Goal: Task Accomplishment & Management: Use online tool/utility

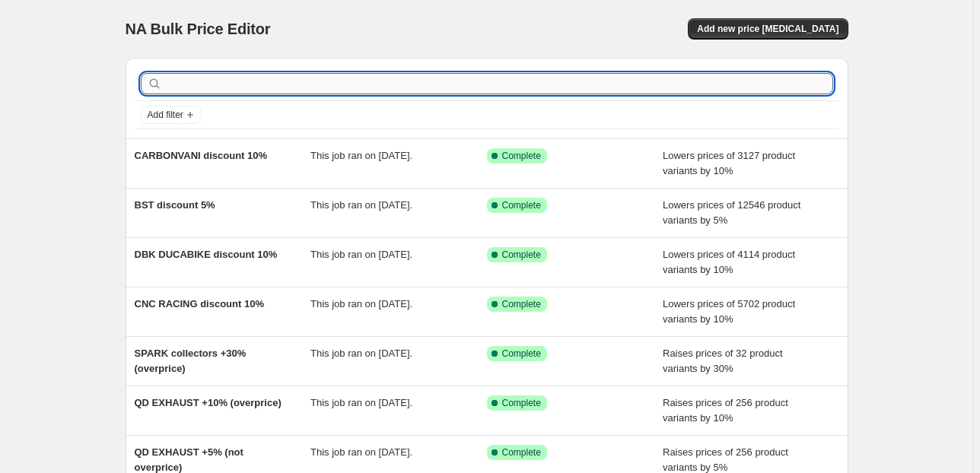
click at [253, 76] on input "text" at bounding box center [499, 83] width 668 height 21
type input "[PERSON_NAME]"
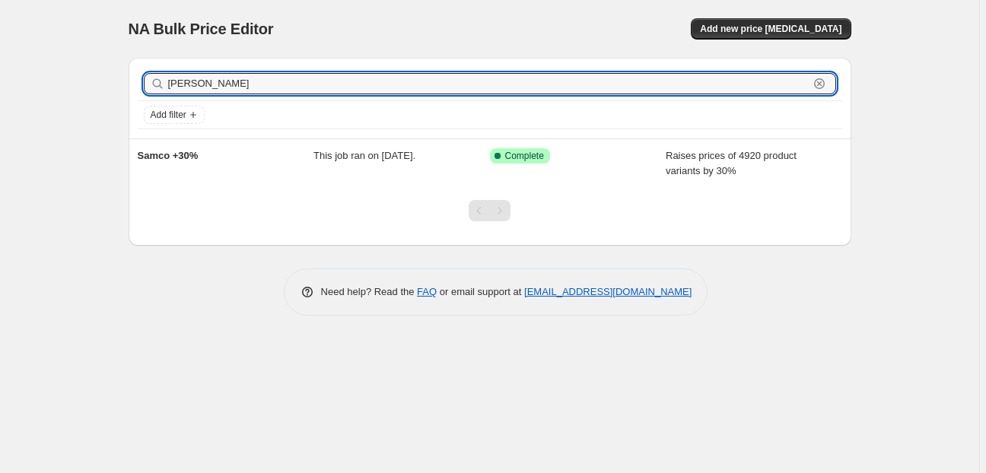
click at [253, 76] on input "[PERSON_NAME]" at bounding box center [488, 83] width 640 height 21
type input "samco"
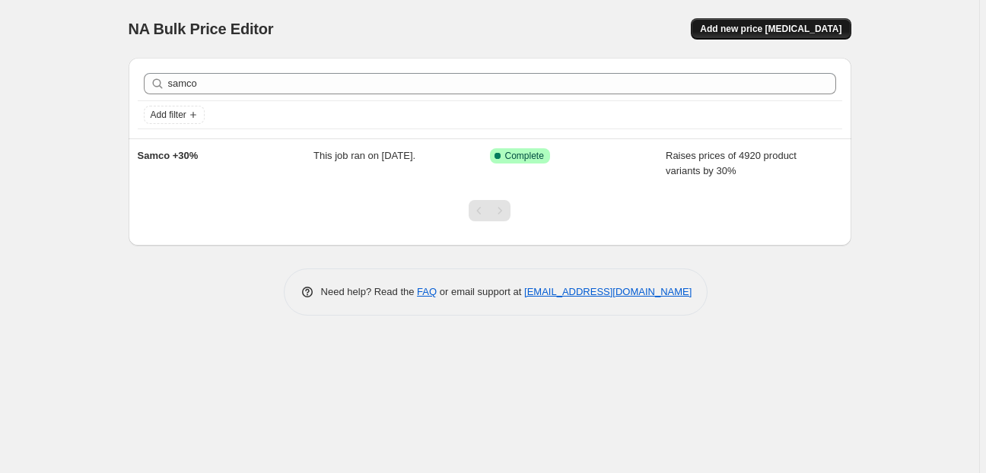
click at [789, 25] on span "Add new price [MEDICAL_DATA]" at bounding box center [770, 29] width 141 height 12
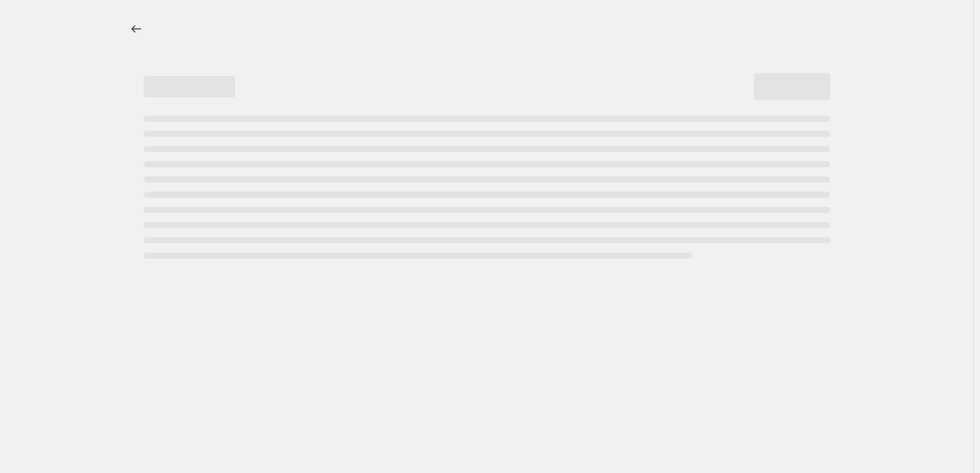
select select "percentage"
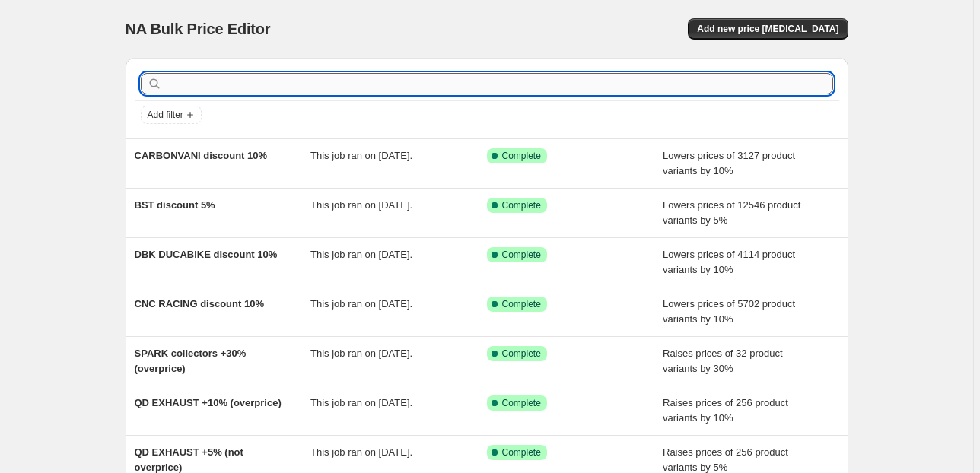
click at [182, 75] on input "text" at bounding box center [499, 83] width 668 height 21
type input "samco"
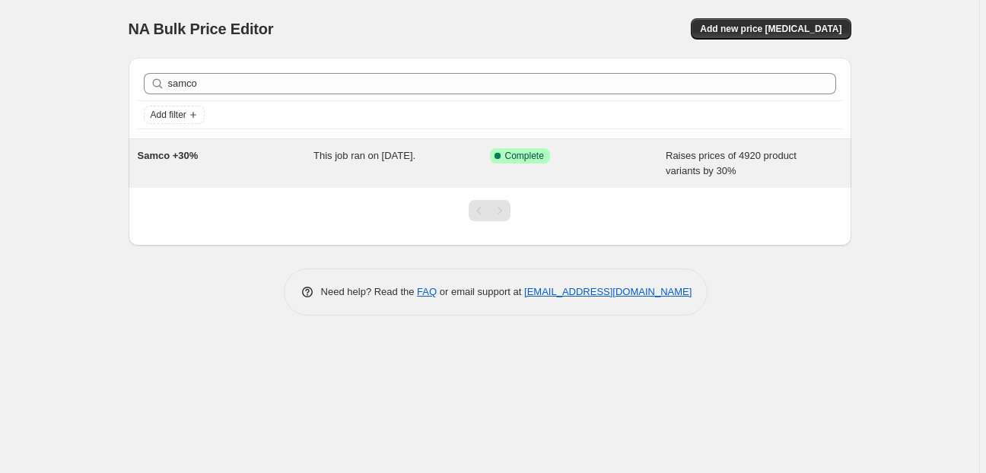
click at [195, 158] on span "Samco +30%" at bounding box center [168, 155] width 61 height 11
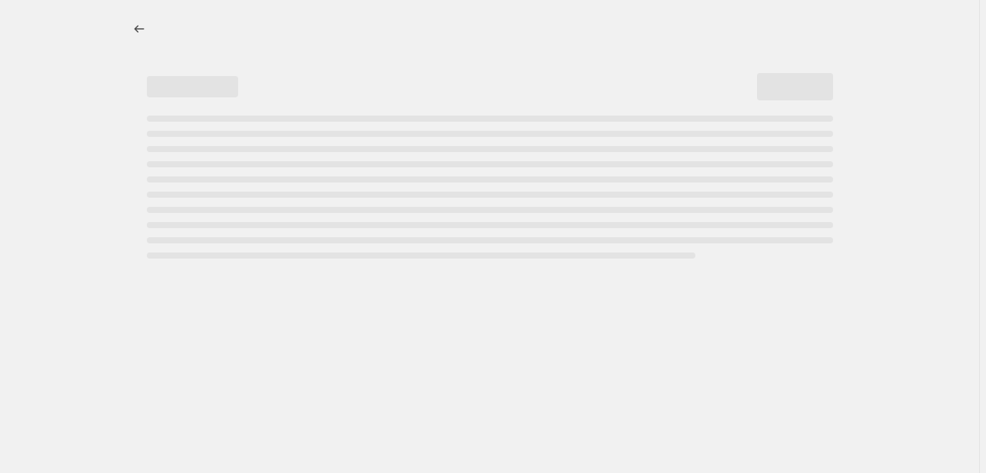
select select "percentage"
select select "vendor"
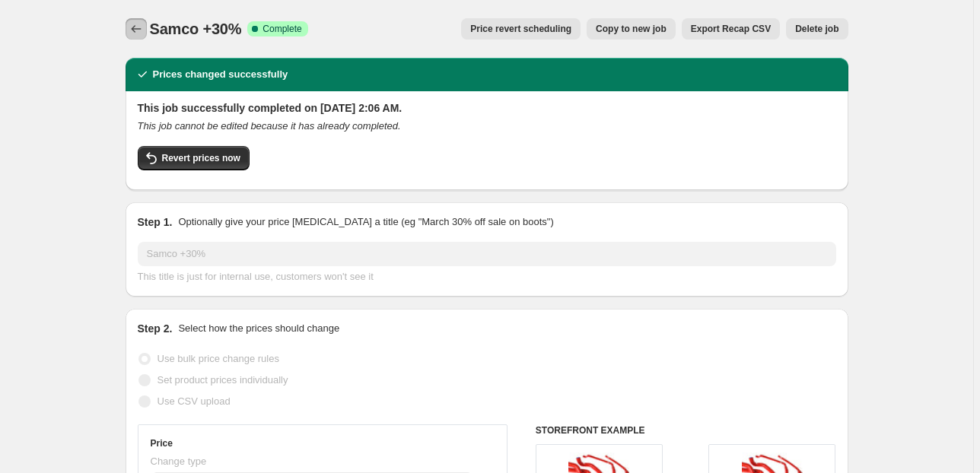
click at [134, 30] on icon "Price change jobs" at bounding box center [136, 28] width 15 height 15
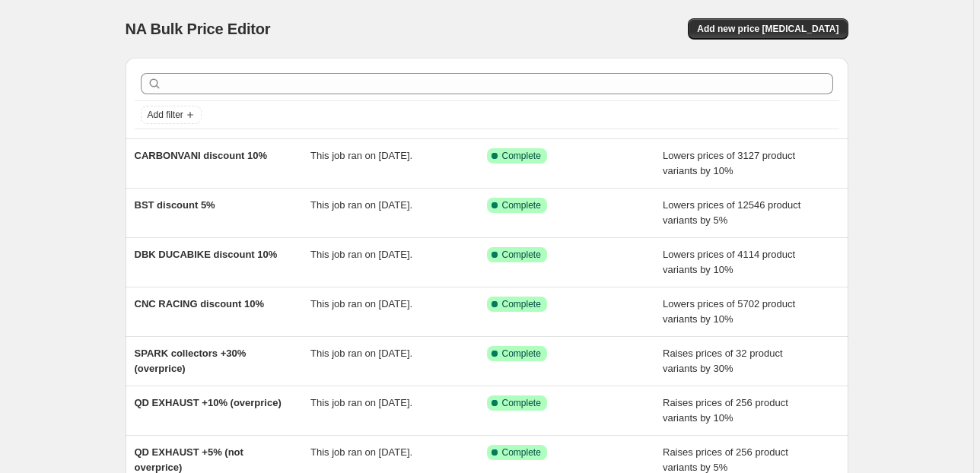
click at [186, 96] on div at bounding box center [487, 83] width 704 height 33
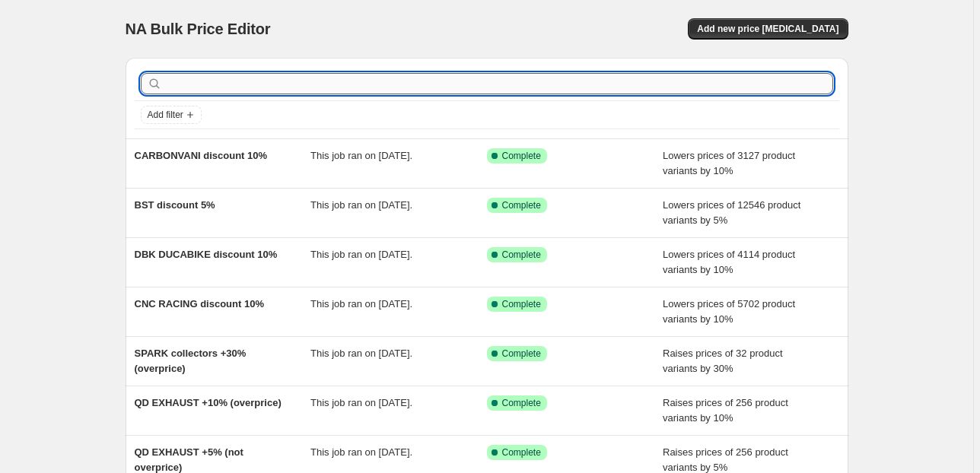
click at [186, 89] on input "text" at bounding box center [499, 83] width 668 height 21
click at [785, 15] on div "NA Bulk Price Editor. This page is ready NA Bulk Price Editor Add new price [ME…" at bounding box center [487, 29] width 723 height 58
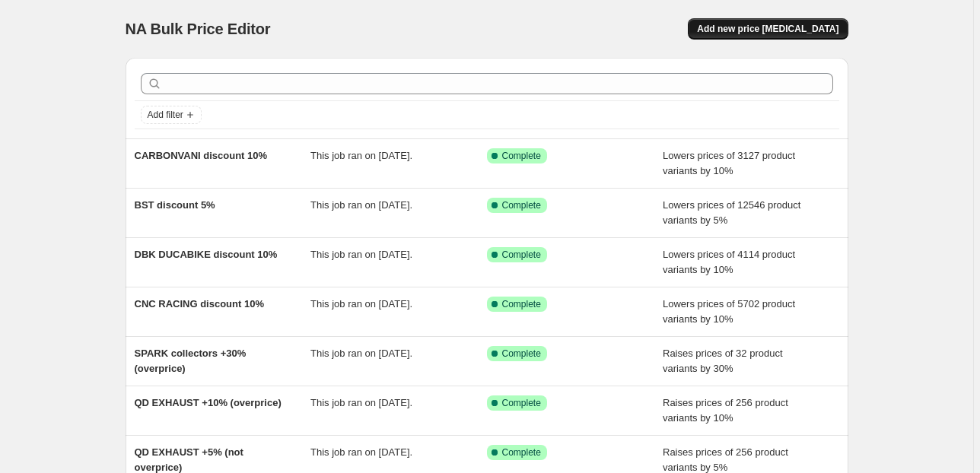
click at [774, 24] on span "Add new price [MEDICAL_DATA]" at bounding box center [767, 29] width 141 height 12
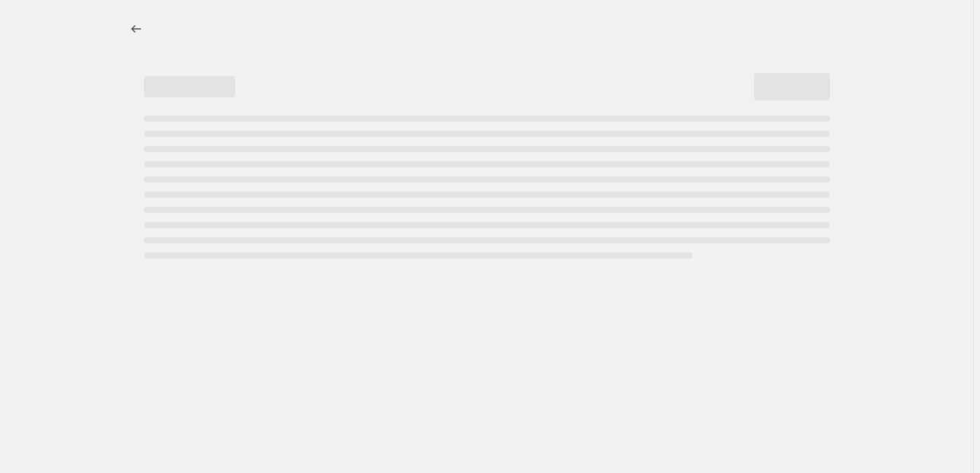
select select "percentage"
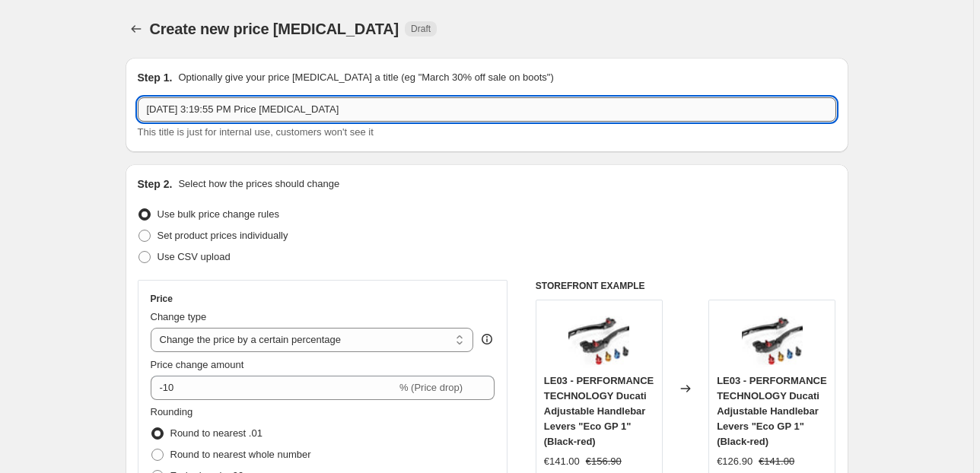
click at [192, 110] on input "[DATE] 3:19:55 PM Price [MEDICAL_DATA]" at bounding box center [487, 109] width 698 height 24
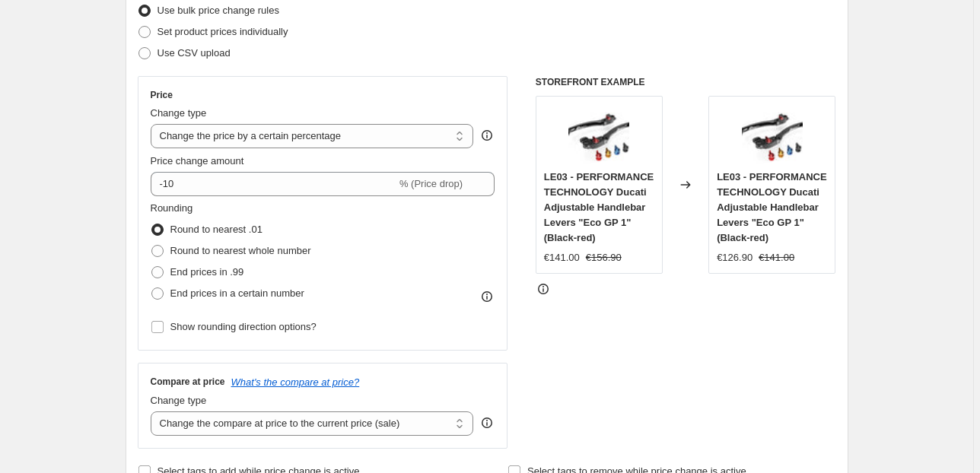
scroll to position [304, 0]
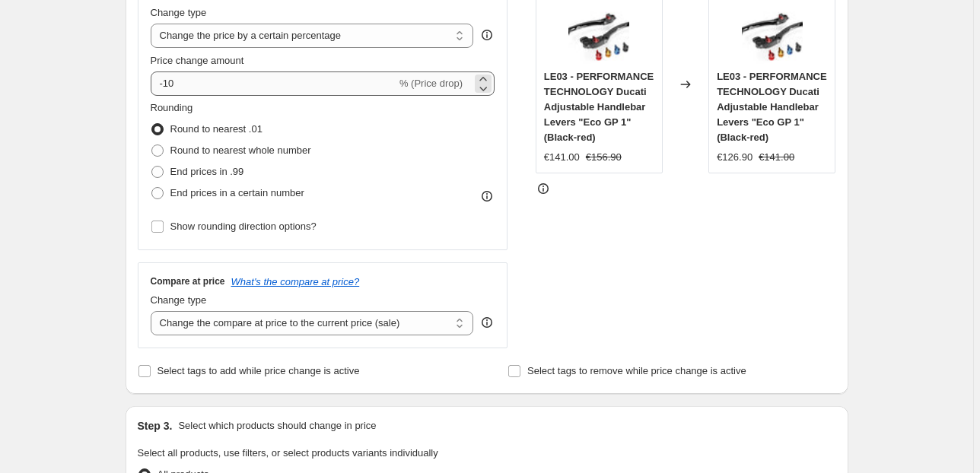
type input "Samco +10%"
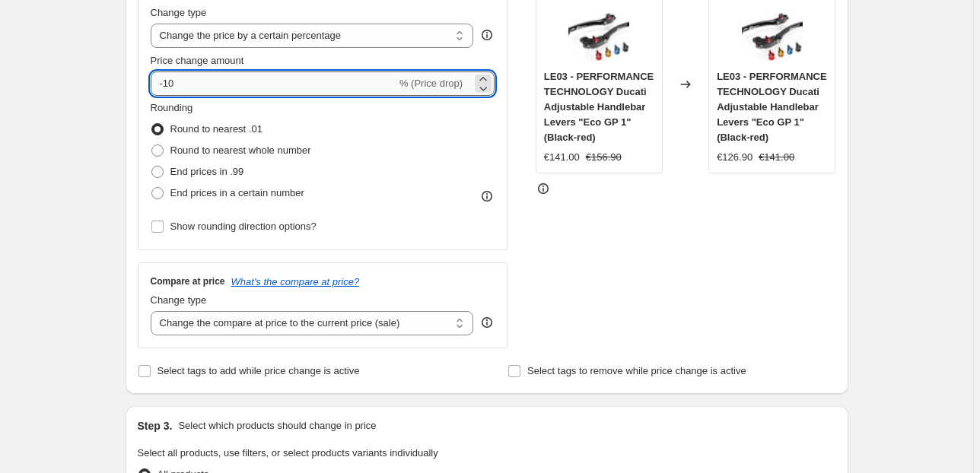
click at [200, 87] on input "-10" at bounding box center [274, 84] width 246 height 24
drag, startPoint x: 200, startPoint y: 87, endPoint x: 145, endPoint y: 84, distance: 55.6
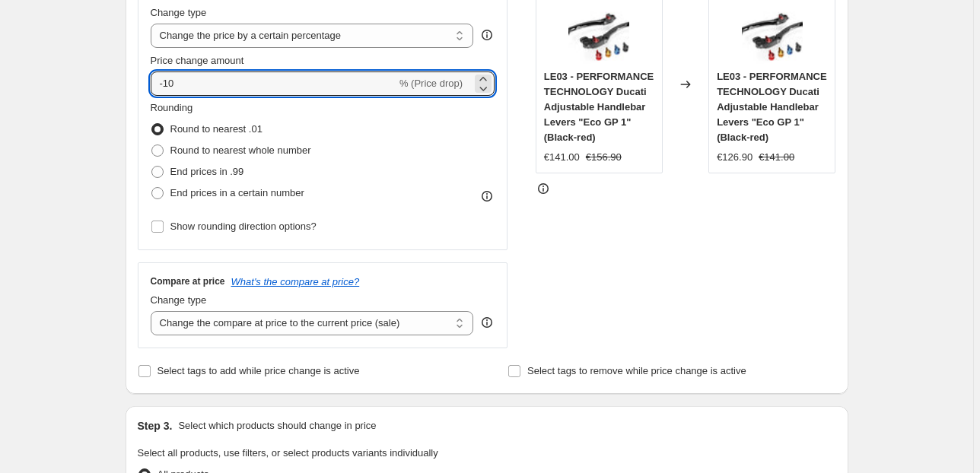
click at [145, 84] on div "Price Change type Change the price to a certain amount Change the price by a ce…" at bounding box center [323, 113] width 370 height 275
type input "10"
click at [177, 148] on span "Round to nearest whole number" at bounding box center [240, 150] width 141 height 11
click at [152, 145] on input "Round to nearest whole number" at bounding box center [151, 145] width 1 height 1
radio input "true"
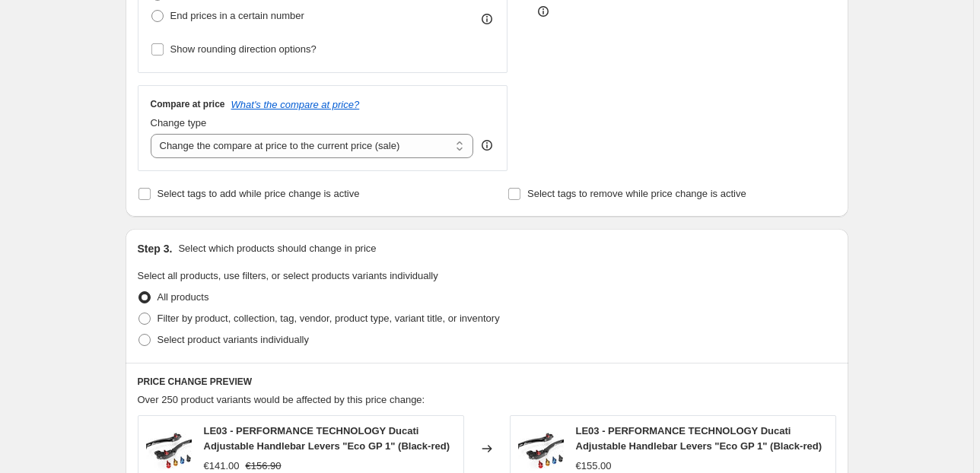
scroll to position [507, 0]
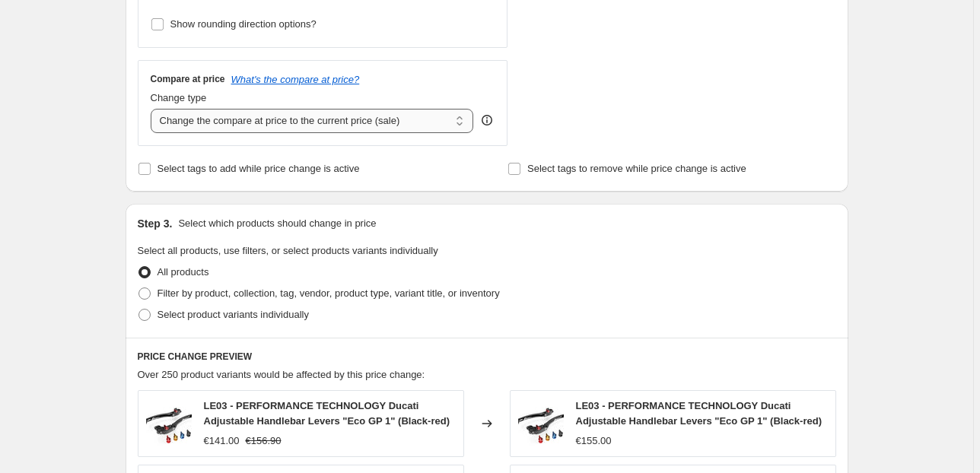
click at [198, 122] on select "Change the compare at price to the current price (sale) Change the compare at p…" at bounding box center [312, 121] width 323 height 24
select select "remove"
click at [153, 109] on select "Change the compare at price to the current price (sale) Change the compare at p…" at bounding box center [312, 121] width 323 height 24
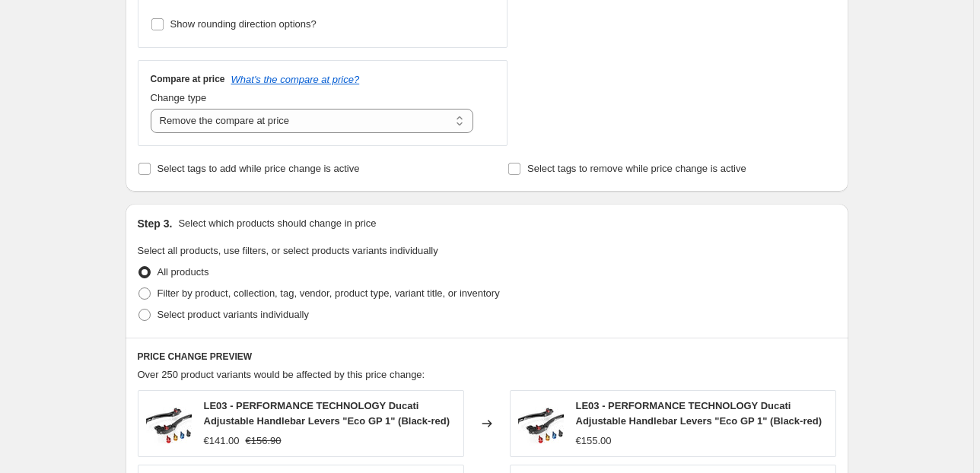
click at [89, 204] on div "Create new price [MEDICAL_DATA]. This page is ready Create new price [MEDICAL_D…" at bounding box center [486, 280] width 973 height 1575
click at [199, 132] on select "Change the compare at price to the current price (sale) Change the compare at p…" at bounding box center [312, 121] width 323 height 24
click at [153, 109] on select "Change the compare at price to the current price (sale) Change the compare at p…" at bounding box center [312, 121] width 323 height 24
click at [73, 160] on div "Create new price [MEDICAL_DATA]. This page is ready Create new price [MEDICAL_D…" at bounding box center [486, 280] width 973 height 1575
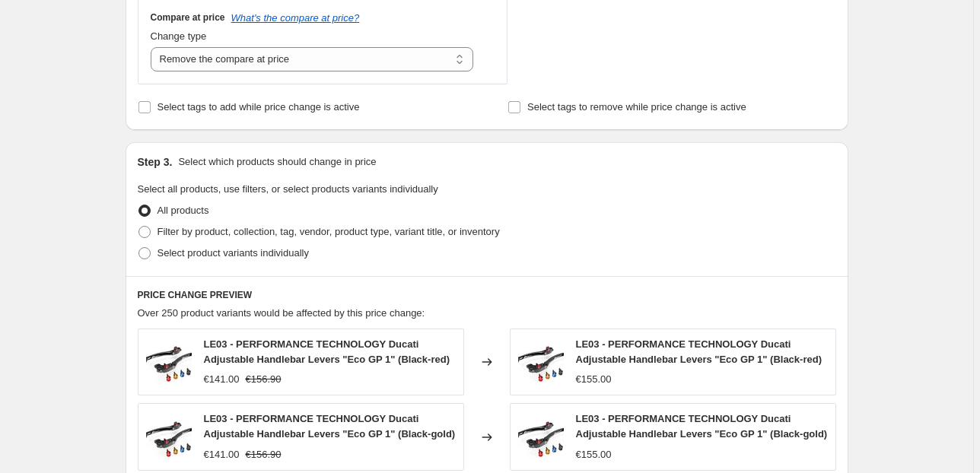
scroll to position [609, 0]
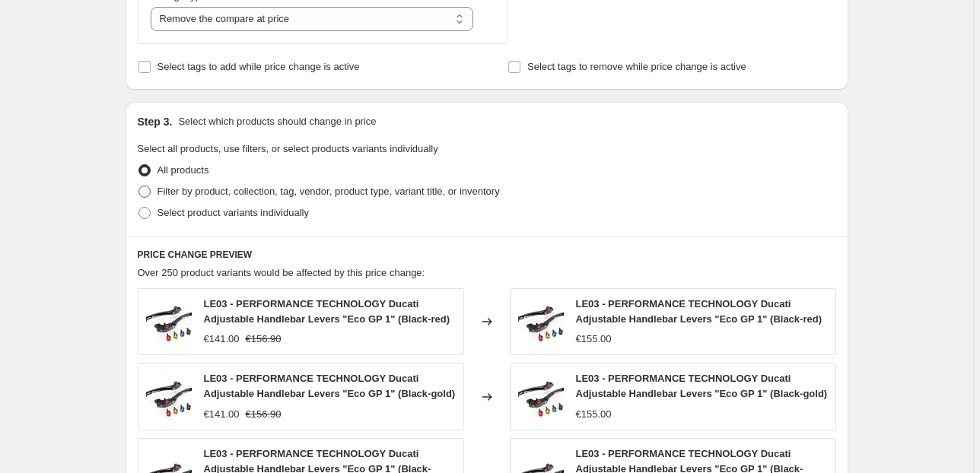
click at [158, 194] on label "Filter by product, collection, tag, vendor, product type, variant title, or inv…" at bounding box center [319, 191] width 362 height 21
click at [139, 186] on input "Filter by product, collection, tag, vendor, product type, variant title, or inv…" at bounding box center [138, 186] width 1 height 1
radio input "true"
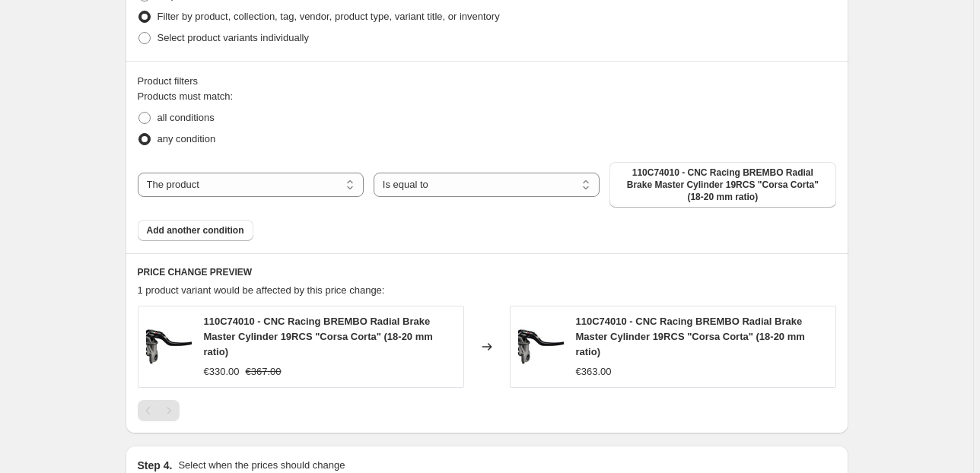
scroll to position [811, 0]
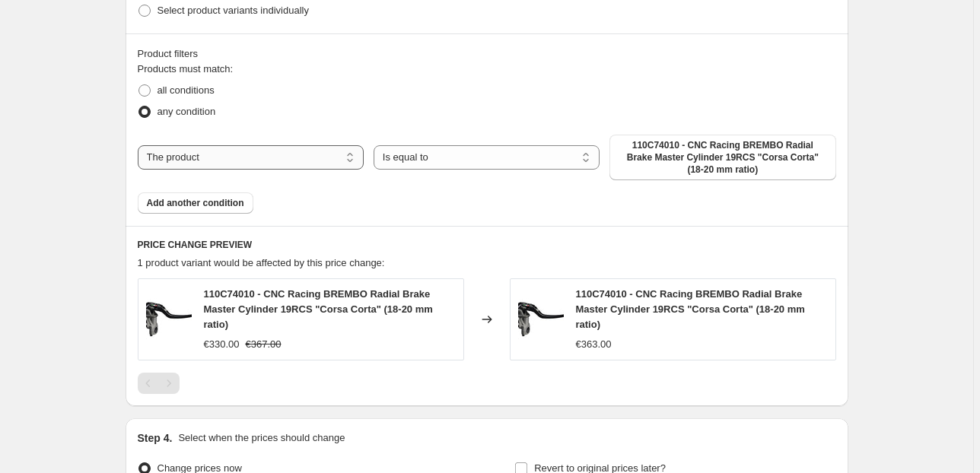
click at [165, 155] on select "The product The product's collection The product's tag The product's vendor The…" at bounding box center [251, 157] width 226 height 24
select select "vendor"
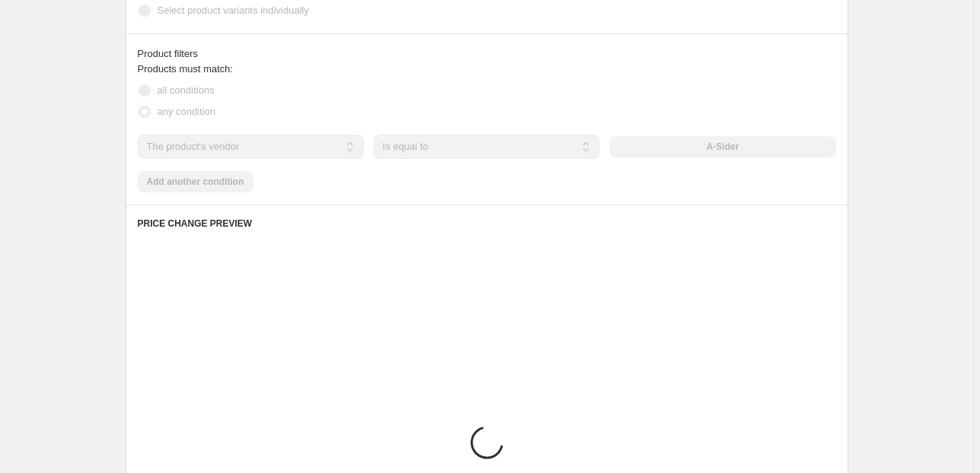
click at [661, 151] on div "A-Sider" at bounding box center [722, 146] width 226 height 21
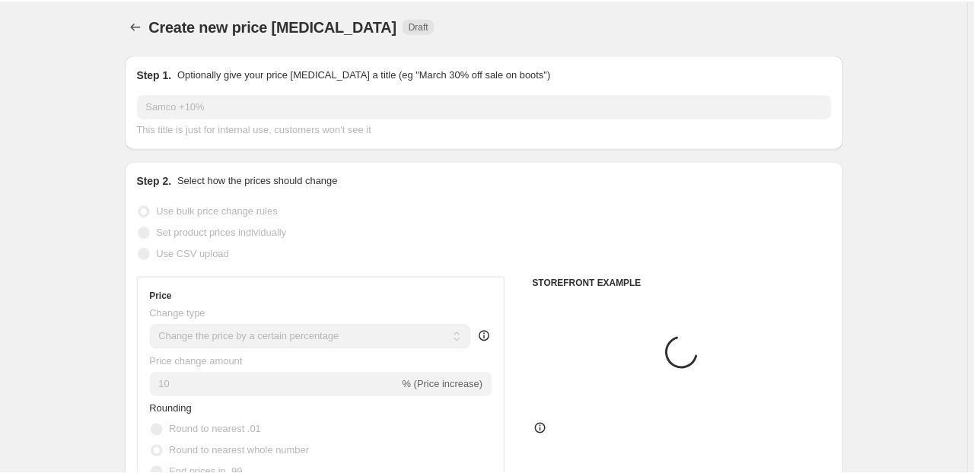
scroll to position [0, 0]
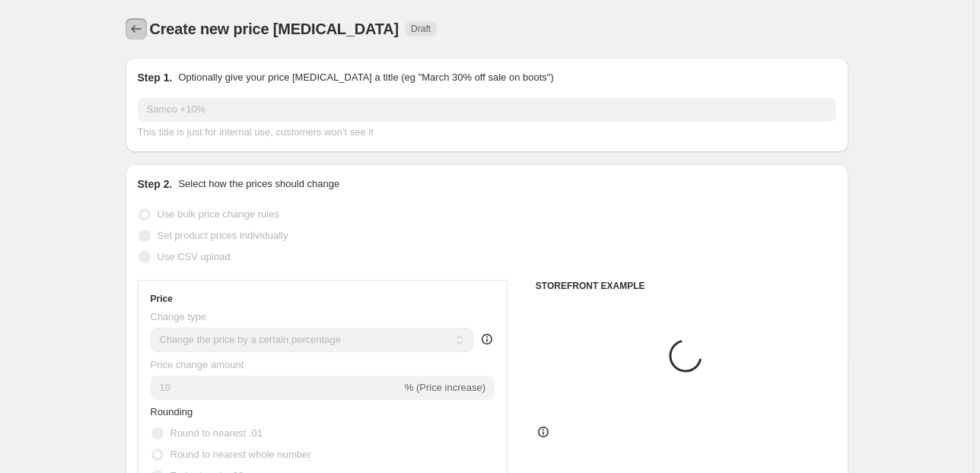
click at [139, 25] on icon "Price change jobs" at bounding box center [136, 28] width 15 height 15
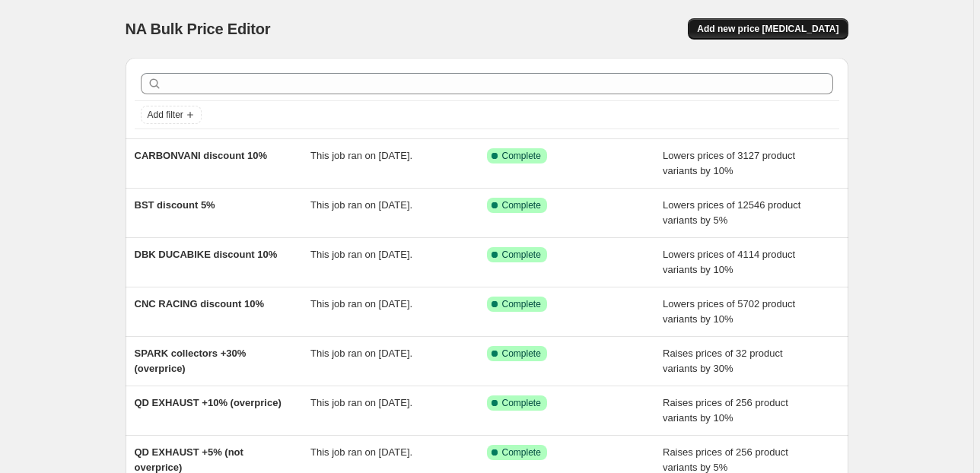
click at [736, 34] on span "Add new price [MEDICAL_DATA]" at bounding box center [767, 29] width 141 height 12
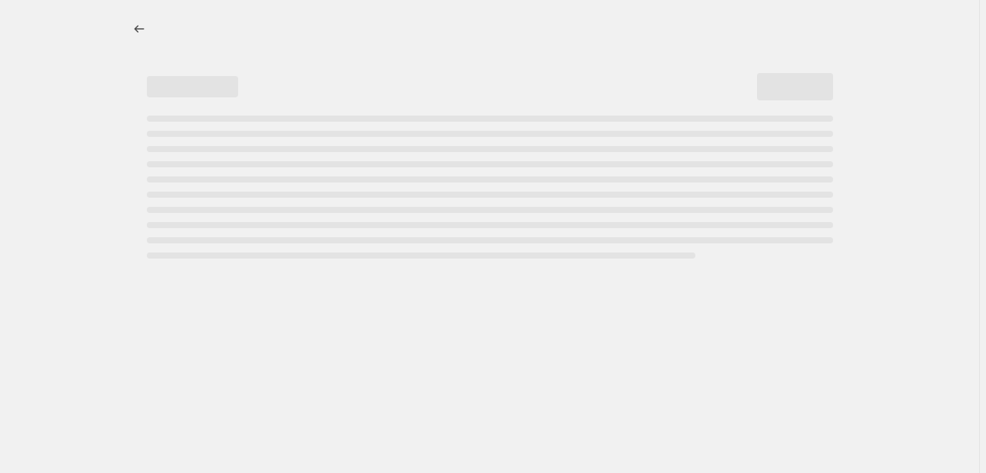
select select "percentage"
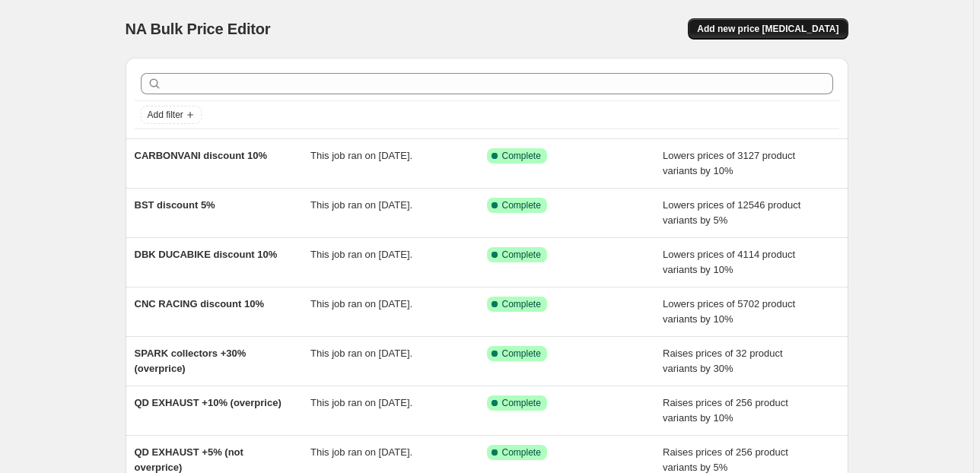
click at [752, 29] on span "Add new price [MEDICAL_DATA]" at bounding box center [767, 29] width 141 height 12
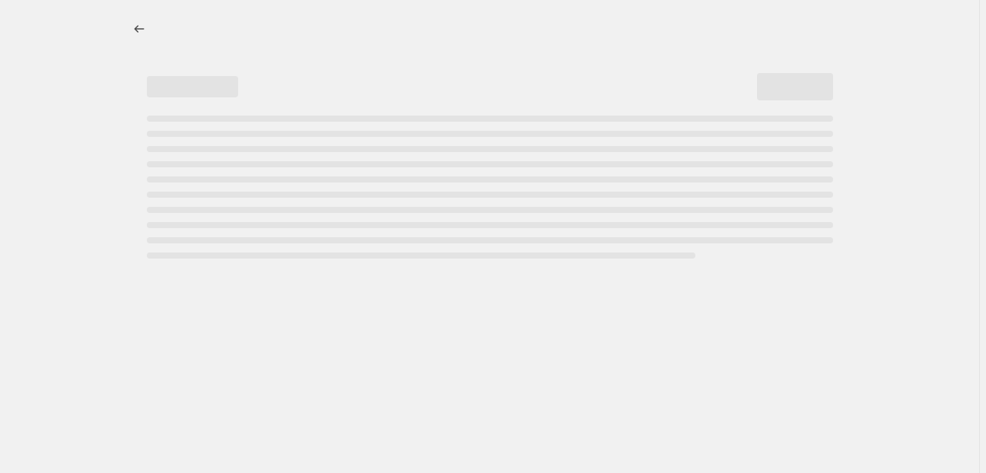
select select "percentage"
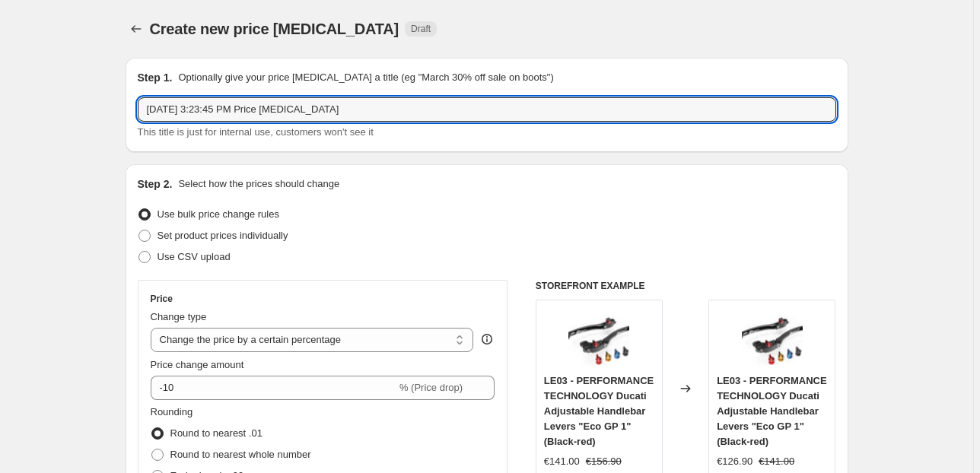
drag, startPoint x: 437, startPoint y: 120, endPoint x: 106, endPoint y: 116, distance: 330.2
type input "Samco"
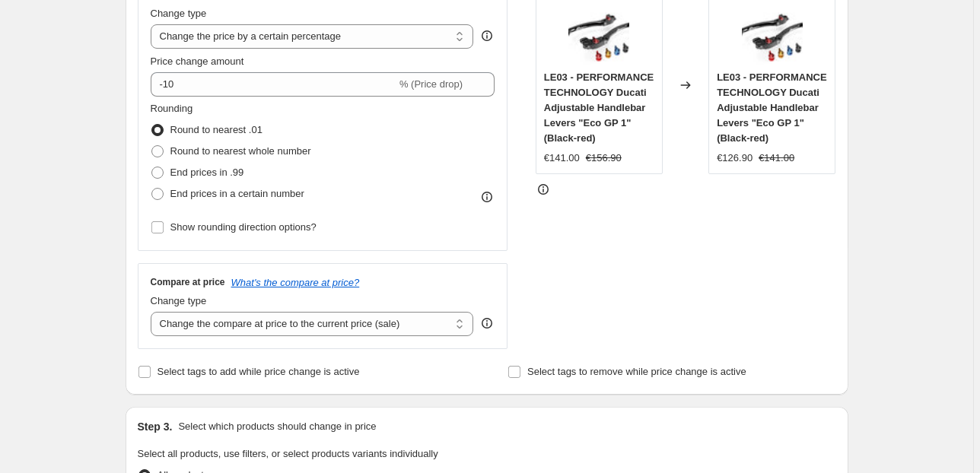
scroll to position [304, 0]
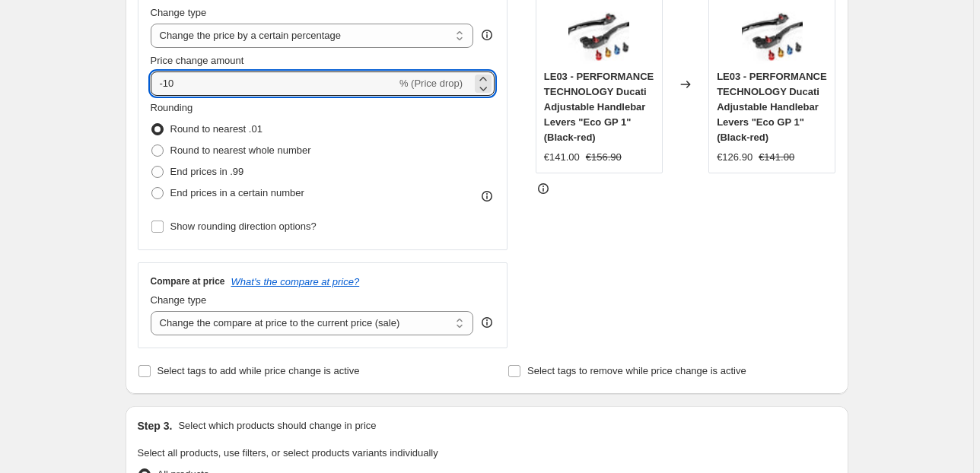
drag, startPoint x: 186, startPoint y: 84, endPoint x: 140, endPoint y: 84, distance: 45.6
click at [140, 84] on div "Price Change type Change the price to a certain amount Change the price by a ce…" at bounding box center [323, 113] width 370 height 275
type input "10"
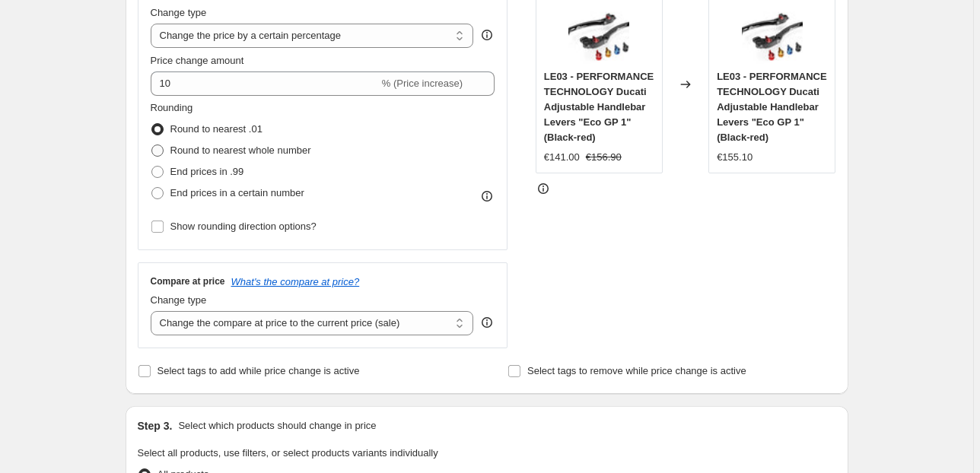
click at [189, 141] on label "Round to nearest whole number" at bounding box center [231, 150] width 160 height 21
click at [152, 145] on input "Round to nearest whole number" at bounding box center [151, 145] width 1 height 1
radio input "true"
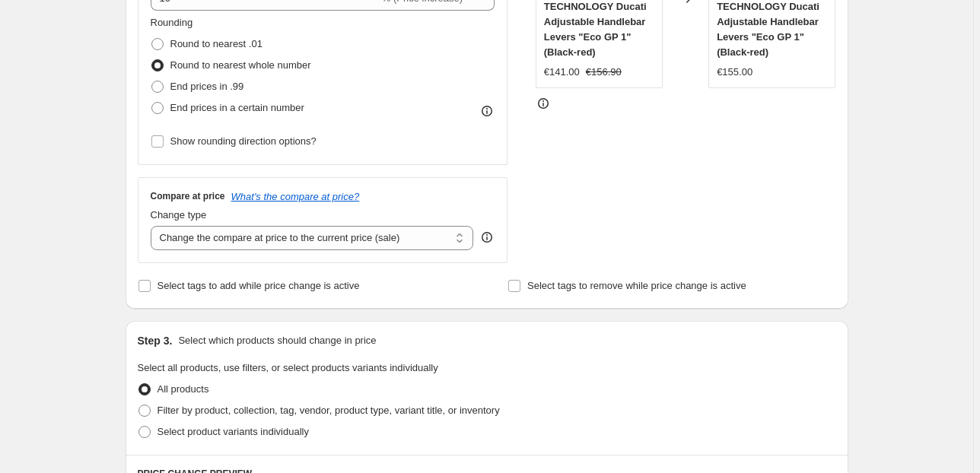
scroll to position [405, 0]
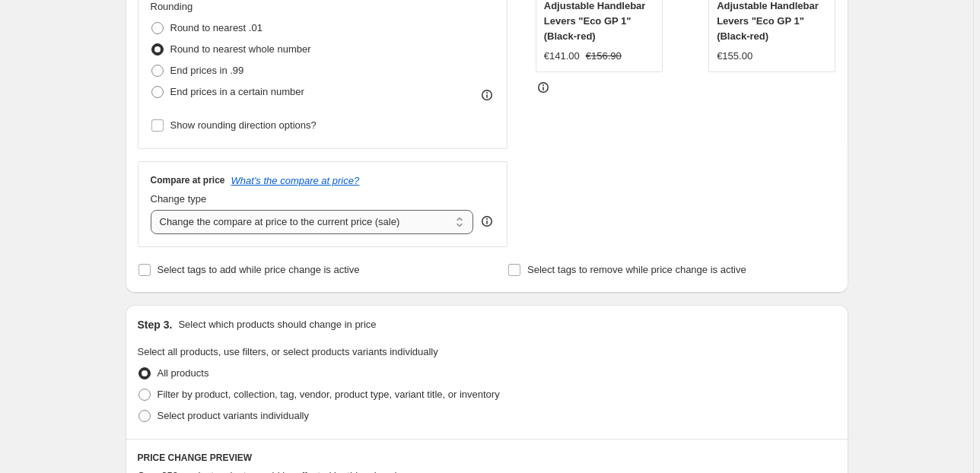
drag, startPoint x: 181, startPoint y: 216, endPoint x: 180, endPoint y: 231, distance: 15.3
click at [181, 216] on select "Change the compare at price to the current price (sale) Change the compare at p…" at bounding box center [312, 222] width 323 height 24
select select "remove"
click at [153, 210] on select "Change the compare at price to the current price (sale) Change the compare at p…" at bounding box center [312, 222] width 323 height 24
click at [103, 271] on div "Create new price change job. This page is ready Create new price change job Dra…" at bounding box center [486, 382] width 973 height 1575
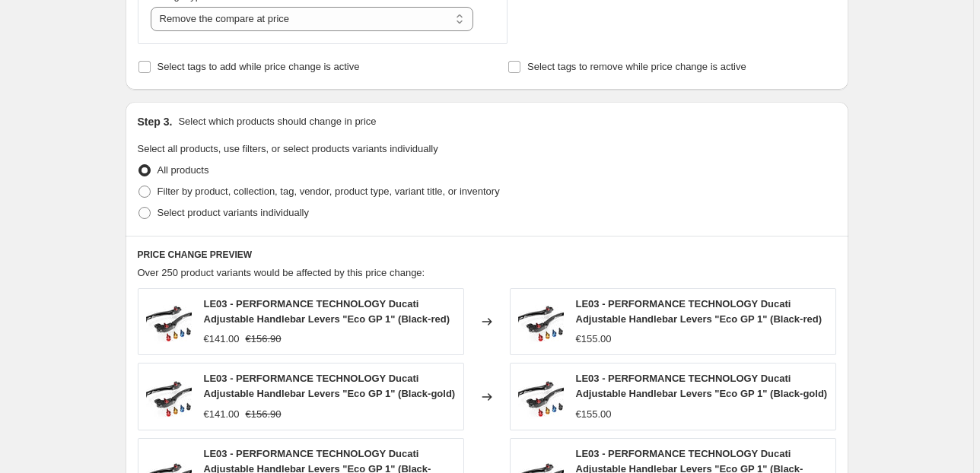
scroll to position [710, 0]
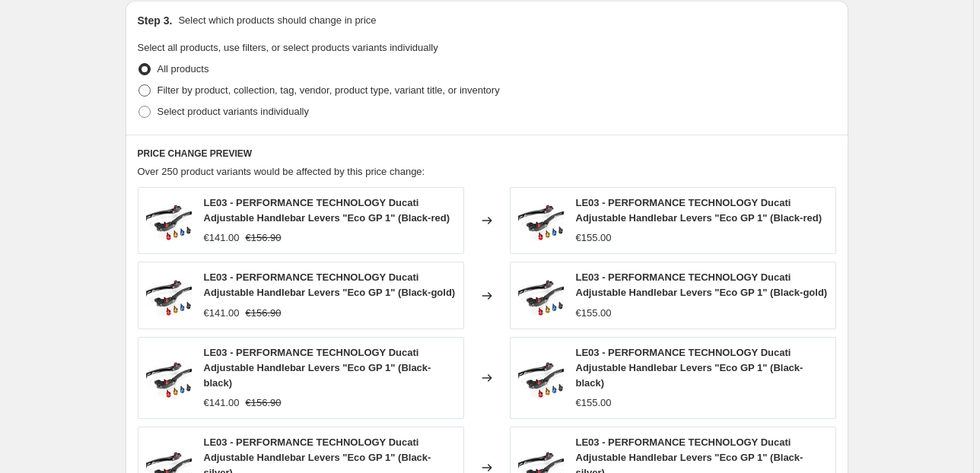
click at [192, 87] on span "Filter by product, collection, tag, vendor, product type, variant title, or inv…" at bounding box center [328, 89] width 342 height 11
click at [139, 85] on input "Filter by product, collection, tag, vendor, product type, variant title, or inv…" at bounding box center [138, 84] width 1 height 1
radio input "true"
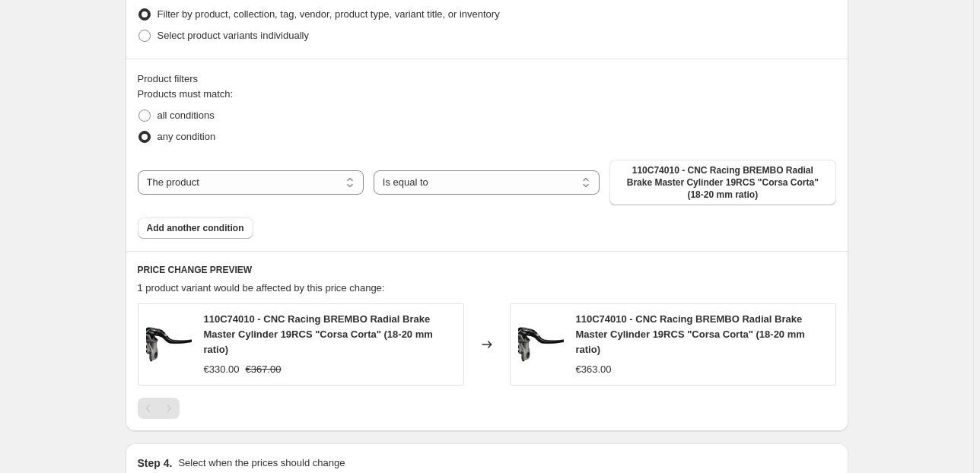
scroll to position [811, 0]
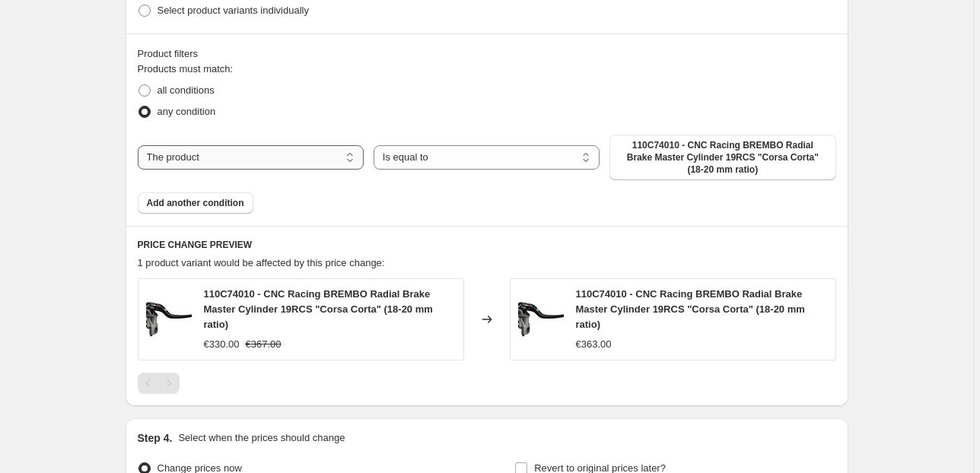
click at [201, 163] on select "The product The product's collection The product's tag The product's vendor The…" at bounding box center [251, 157] width 226 height 24
select select "collection"
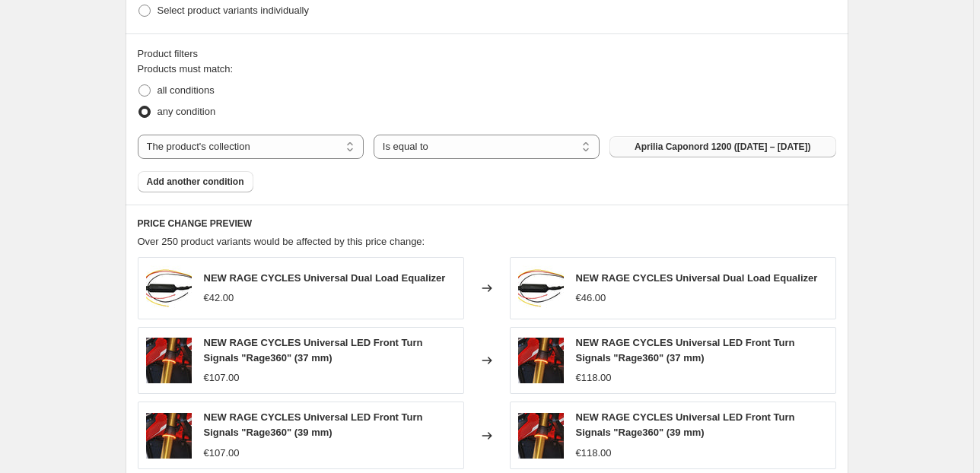
click at [665, 153] on button "Aprilia Caponord 1200 (2012 – 2020)" at bounding box center [722, 146] width 226 height 21
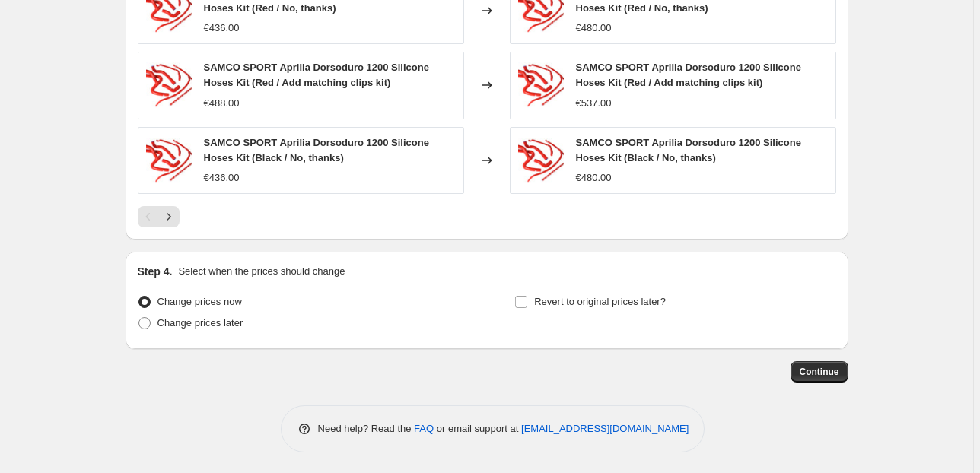
scroll to position [1241, 0]
click at [796, 371] on button "Continue" at bounding box center [819, 371] width 58 height 21
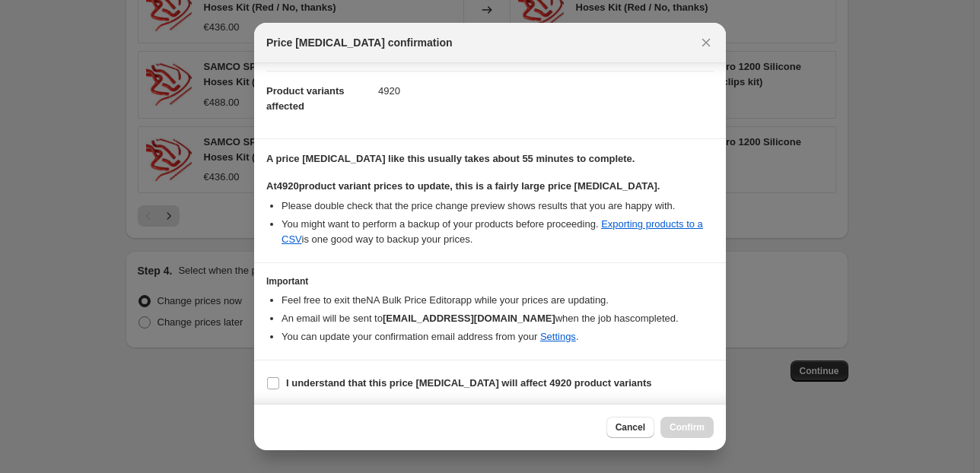
scroll to position [155, 0]
click at [356, 378] on b "I understand that this price change job will affect 4920 product variants" at bounding box center [469, 382] width 366 height 11
click at [279, 378] on input "I understand that this price change job will affect 4920 product variants" at bounding box center [273, 383] width 12 height 12
checkbox input "true"
click at [682, 429] on span "Confirm" at bounding box center [686, 427] width 35 height 12
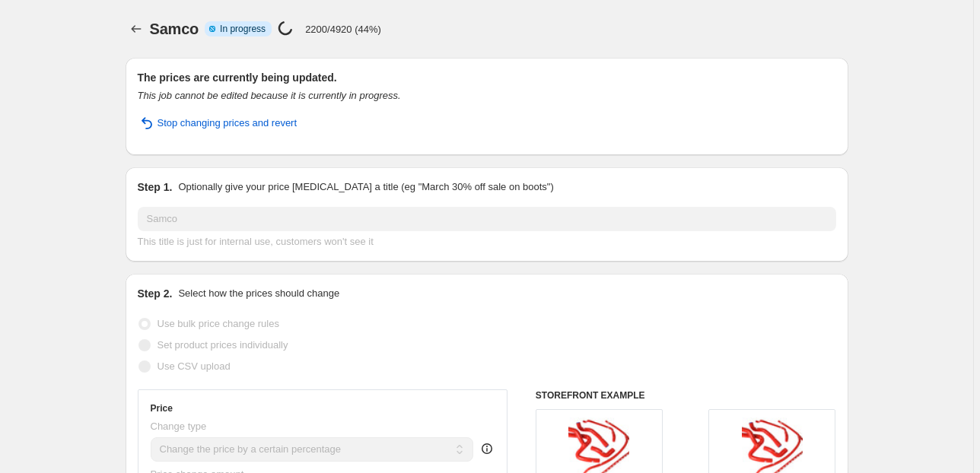
click at [134, 33] on icon "Price change jobs" at bounding box center [136, 28] width 15 height 15
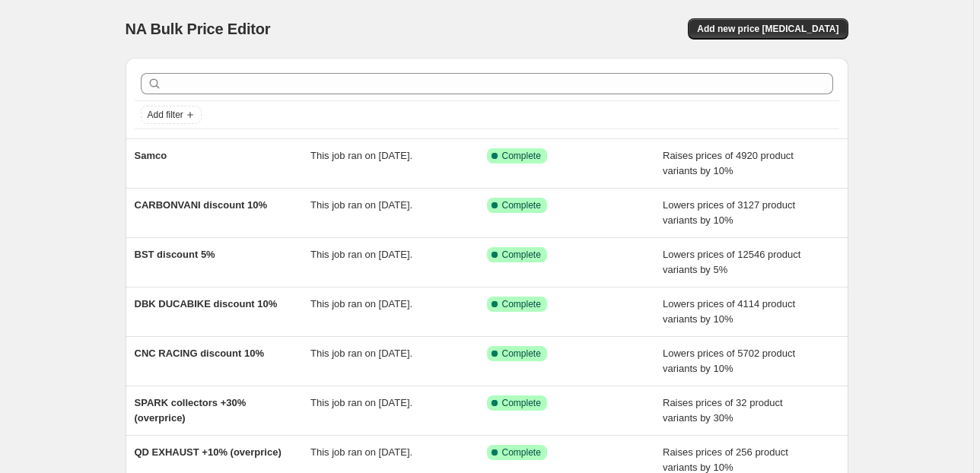
click at [75, 133] on div "NA Bulk Price Editor. This page is ready NA Bulk Price Editor Add new price cha…" at bounding box center [486, 391] width 973 height 783
